Goal: Information Seeking & Learning: Learn about a topic

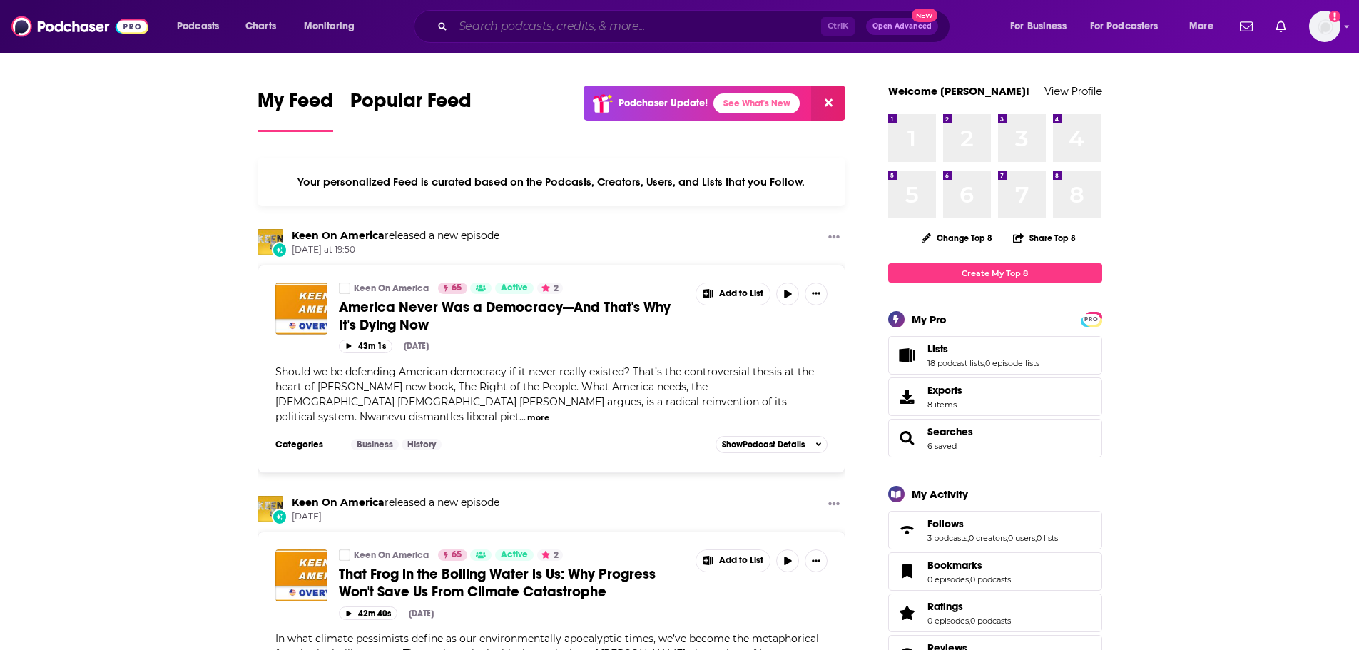
click at [572, 24] on input "Search podcasts, credits, & more..." at bounding box center [637, 26] width 368 height 23
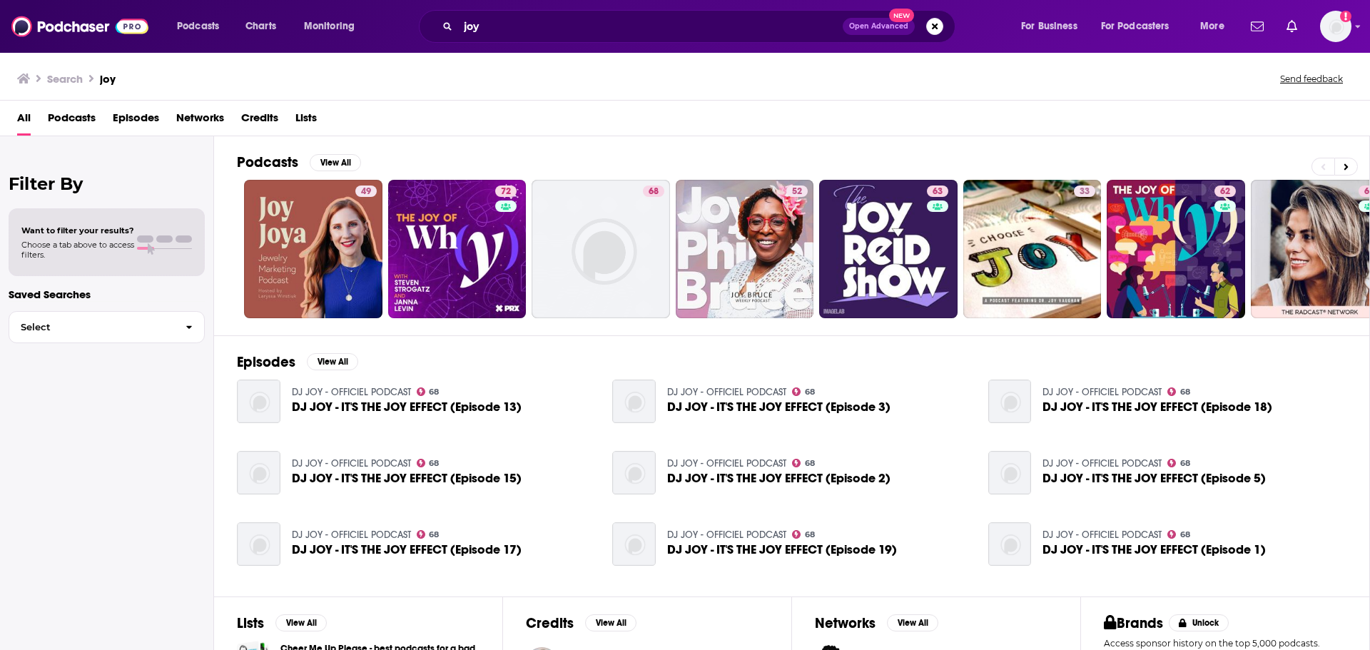
click at [1341, 171] on button at bounding box center [1346, 167] width 24 height 18
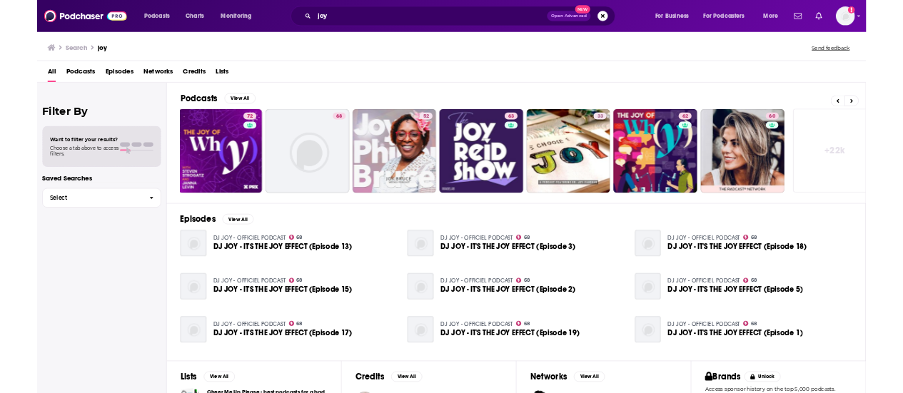
scroll to position [0, 178]
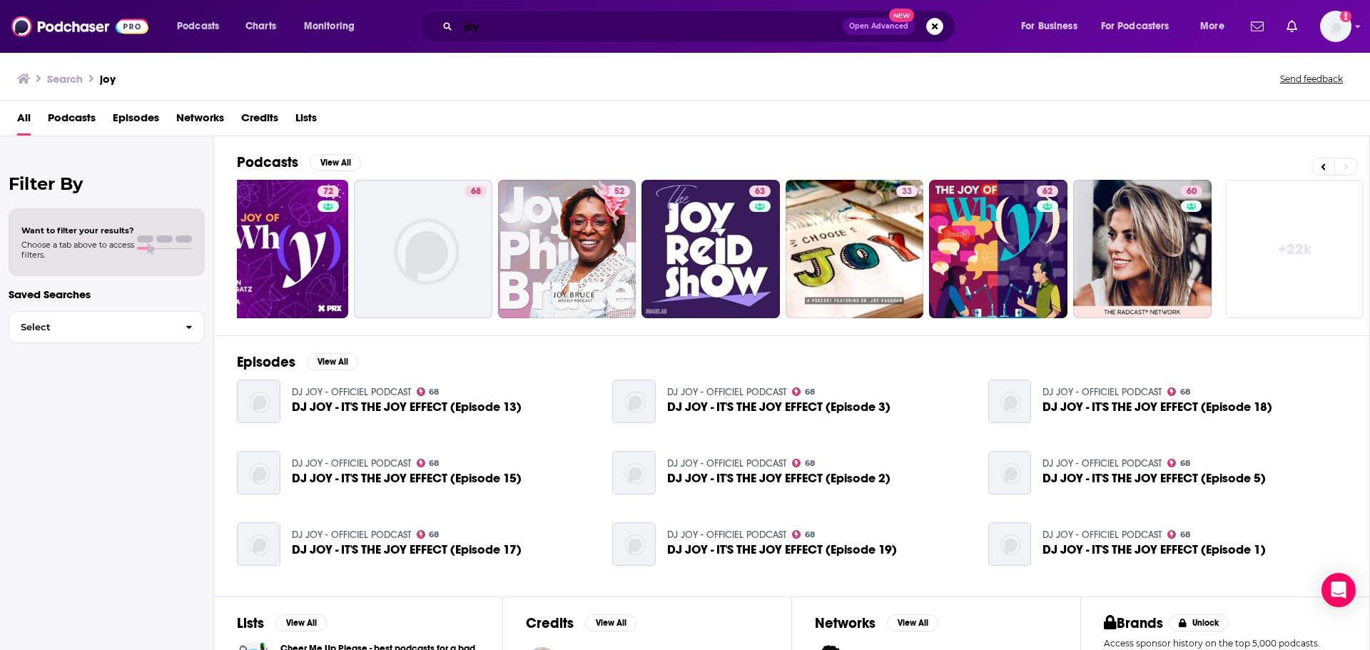
click at [503, 26] on input "joy" at bounding box center [650, 26] width 385 height 23
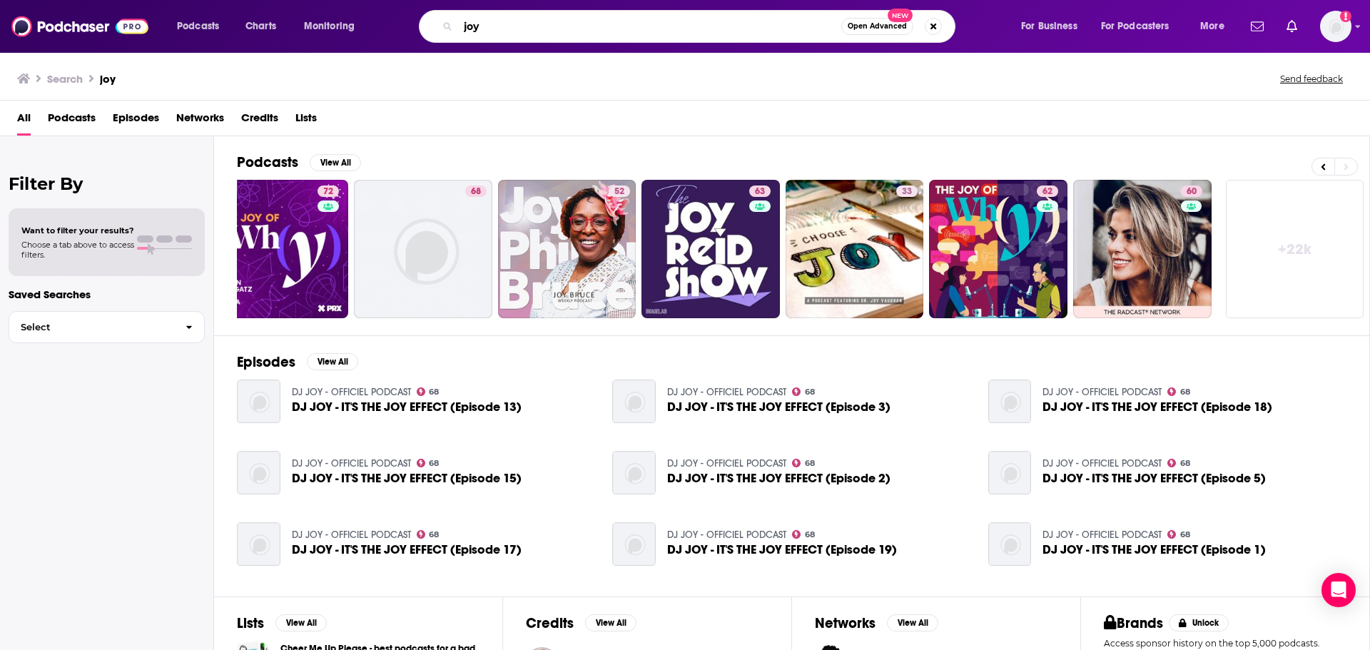
click at [503, 26] on input "joy" at bounding box center [649, 26] width 383 height 23
paste input "Joy, a Podcast. Hosted by [PERSON_NAME]"
type input "Joy, a Podcast. Hosted by [PERSON_NAME]"
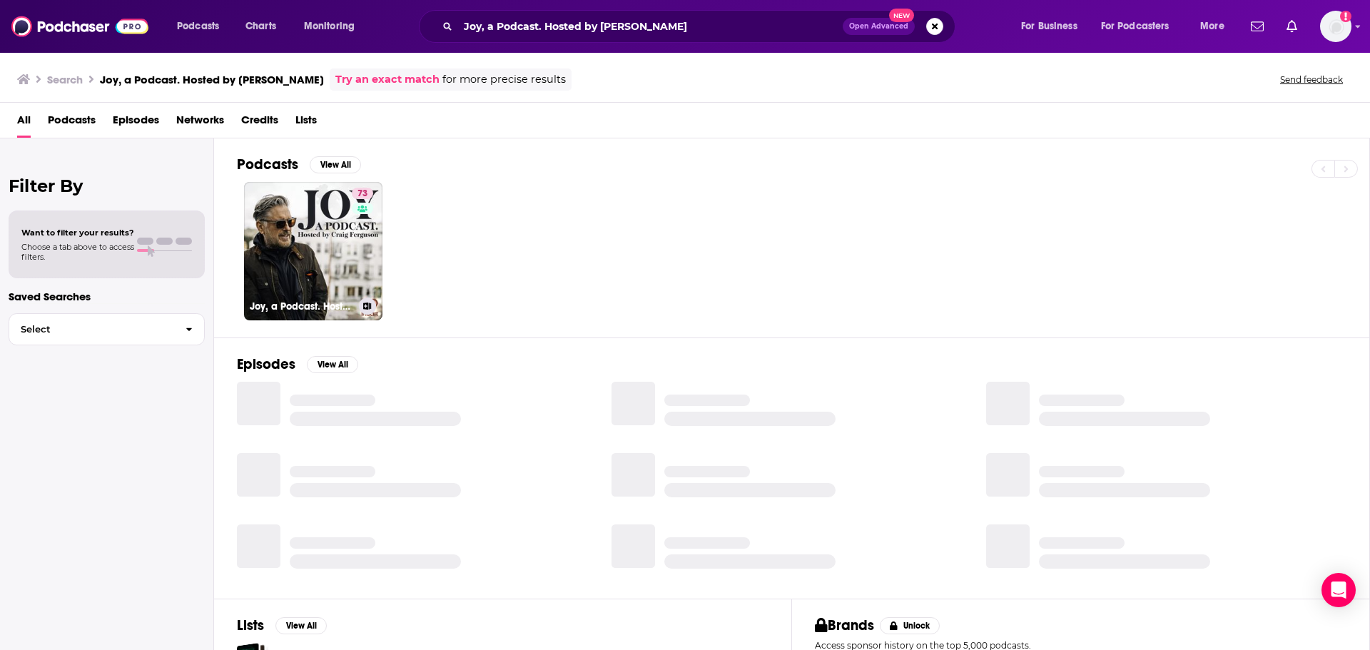
click at [345, 253] on link "73 Joy, a Podcast. Hosted by [PERSON_NAME]" at bounding box center [313, 251] width 138 height 138
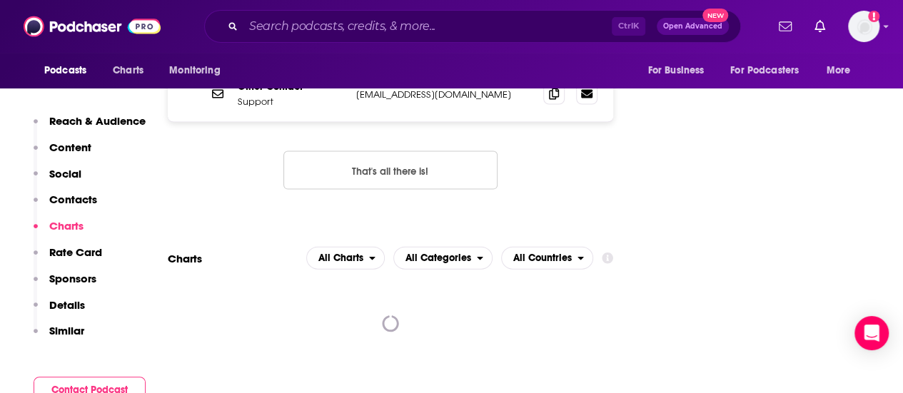
scroll to position [1498, 0]
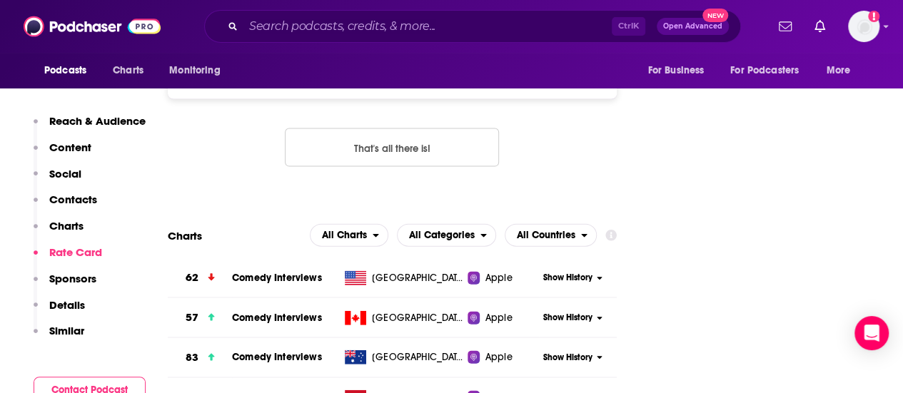
drag, startPoint x: 352, startPoint y: 14, endPoint x: 350, endPoint y: 21, distance: 7.4
click at [352, 14] on div "Ctrl K Open Advanced New" at bounding box center [472, 26] width 537 height 33
click at [350, 21] on input "Search podcasts, credits, & more..." at bounding box center [427, 26] width 368 height 23
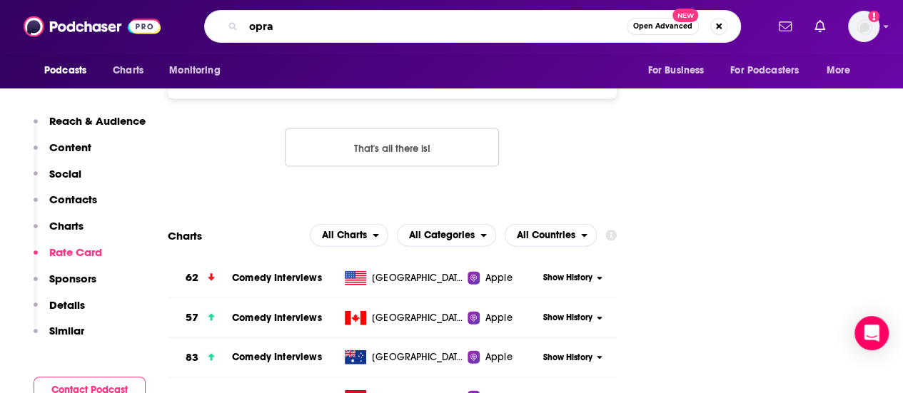
type input "oprah"
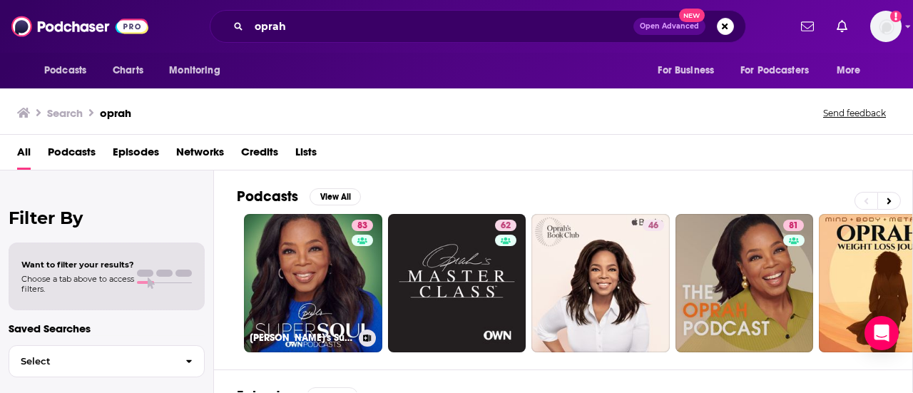
click at [350, 259] on link "83 [PERSON_NAME]'s Super Soul" at bounding box center [313, 283] width 138 height 138
click at [727, 284] on link "81 The Oprah Podcast" at bounding box center [745, 283] width 138 height 138
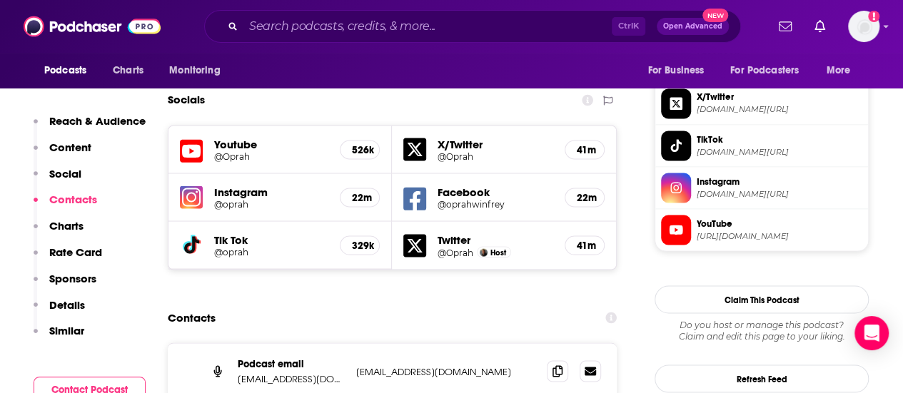
scroll to position [1142, 0]
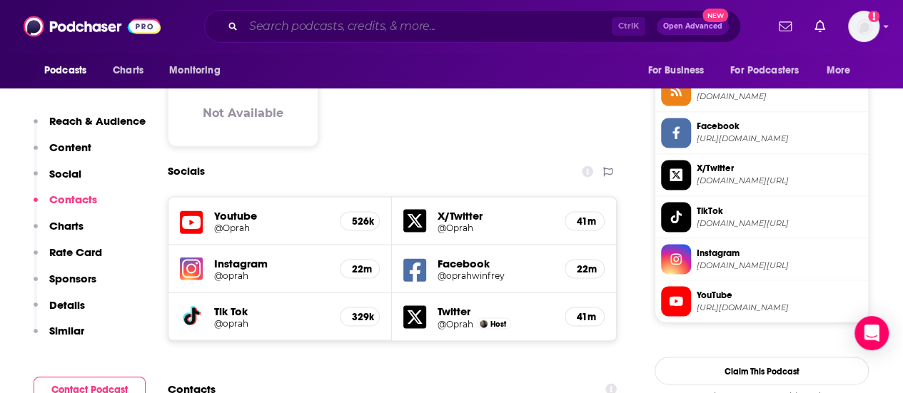
click at [492, 28] on input "Search podcasts, credits, & more..." at bounding box center [427, 26] width 368 height 23
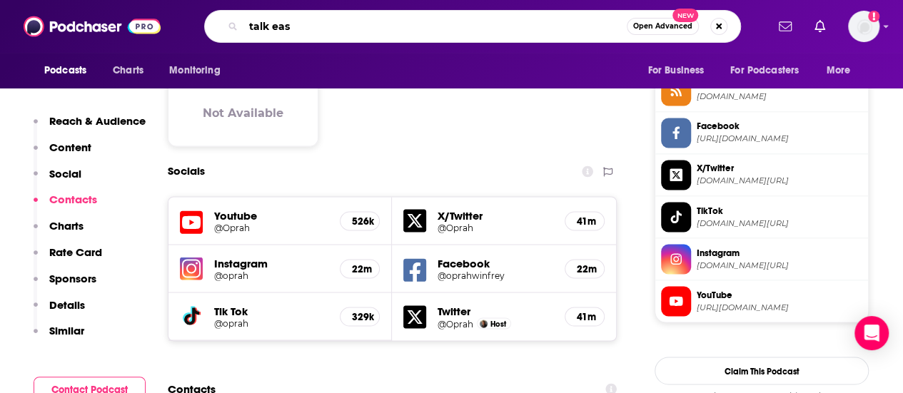
type input "talk easy"
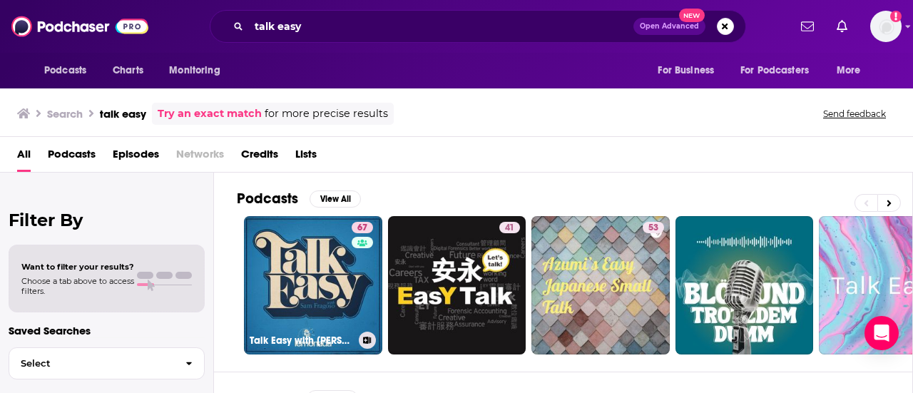
click at [333, 280] on link "67 Talk Easy with [PERSON_NAME]" at bounding box center [313, 285] width 138 height 138
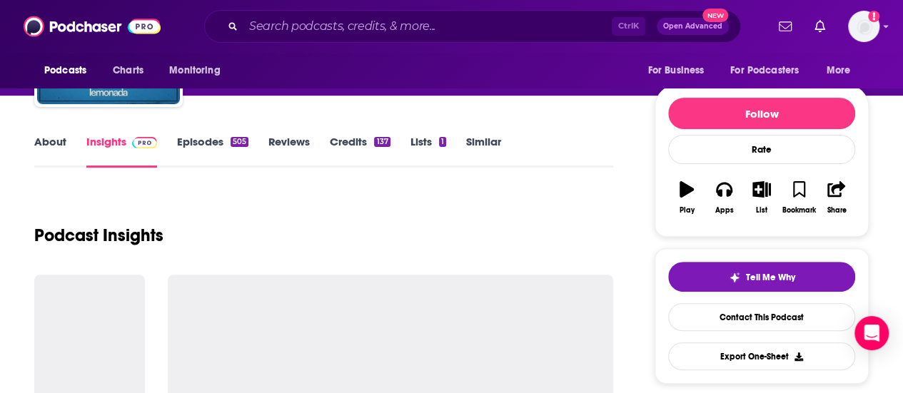
scroll to position [143, 0]
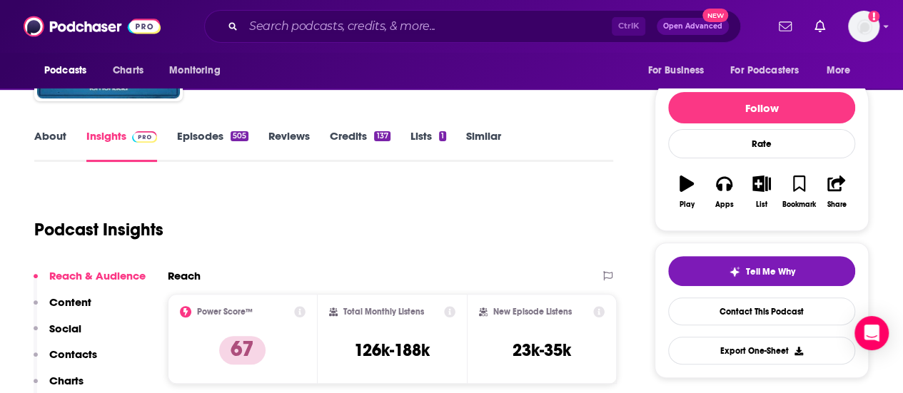
click at [320, 38] on div "Ctrl K Open Advanced New" at bounding box center [472, 26] width 537 height 33
click at [320, 31] on input "Search podcasts, credits, & more..." at bounding box center [427, 26] width 368 height 23
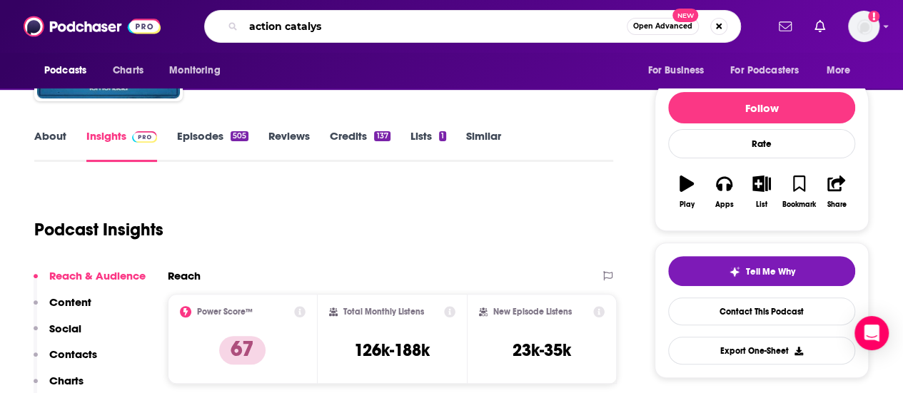
type input "action catalyst"
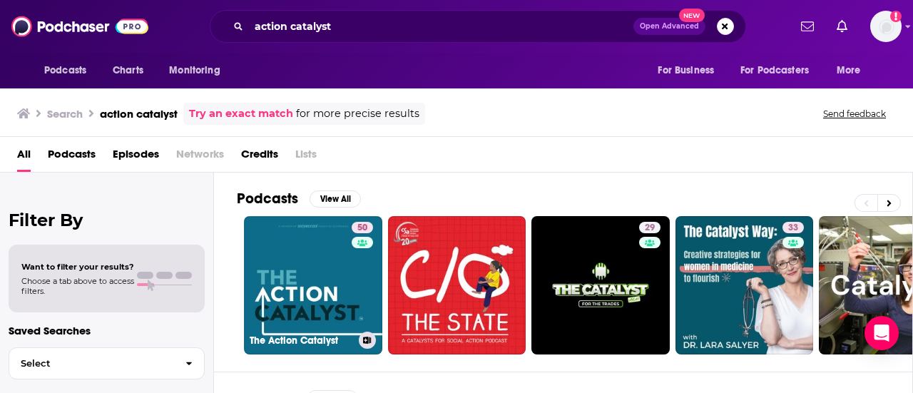
click at [327, 268] on link "50 The Action Catalyst" at bounding box center [313, 285] width 138 height 138
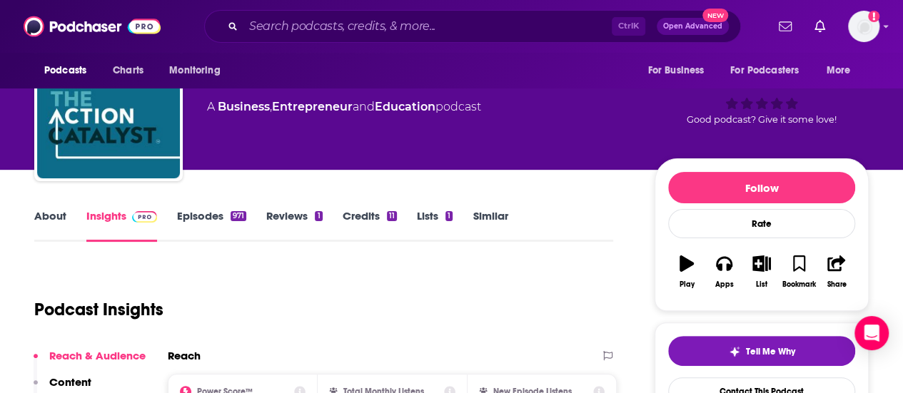
scroll to position [143, 0]
